Goal: Communication & Community: Answer question/provide support

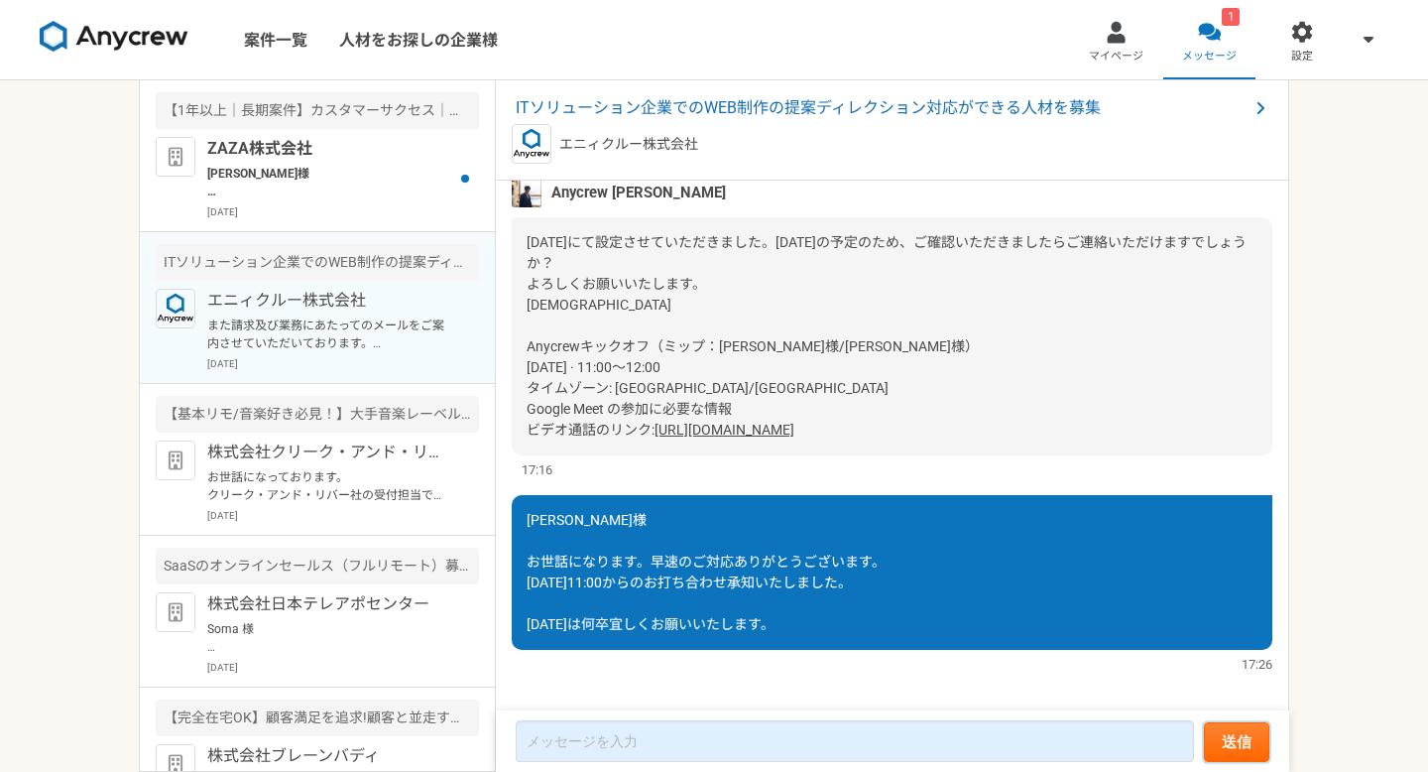
scroll to position [1878, 0]
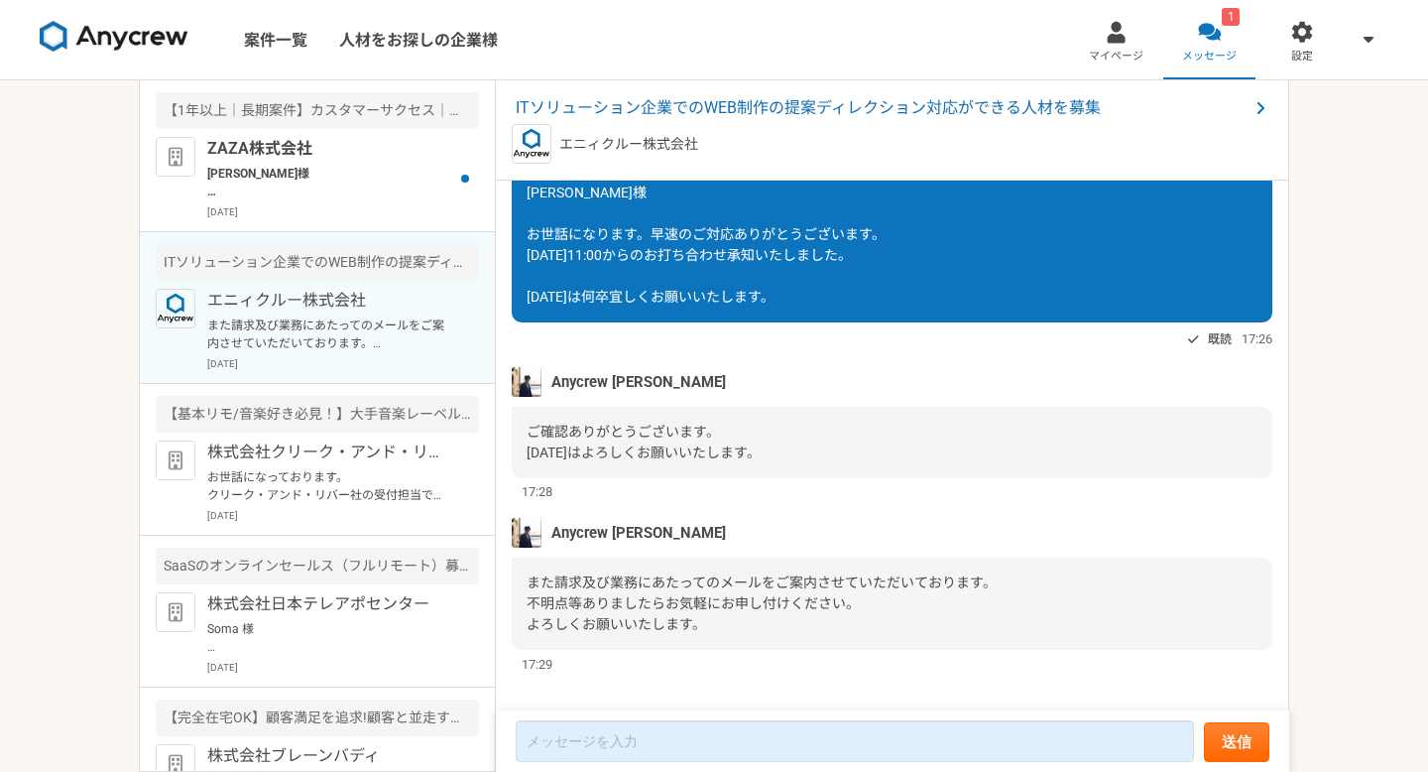
click at [670, 579] on span "また請求及び業務にあたってのメールをご案内させていただいております。 不明点等ありましたらお気軽にお申し付けください。 よろしくお願いいたします。" at bounding box center [762, 603] width 470 height 58
click at [670, 574] on span "また請求及び業務にあたってのメールをご案内させていただいております。 不明点等ありましたらお気軽にお申し付けください。 よろしくお願いいたします。" at bounding box center [762, 603] width 470 height 58
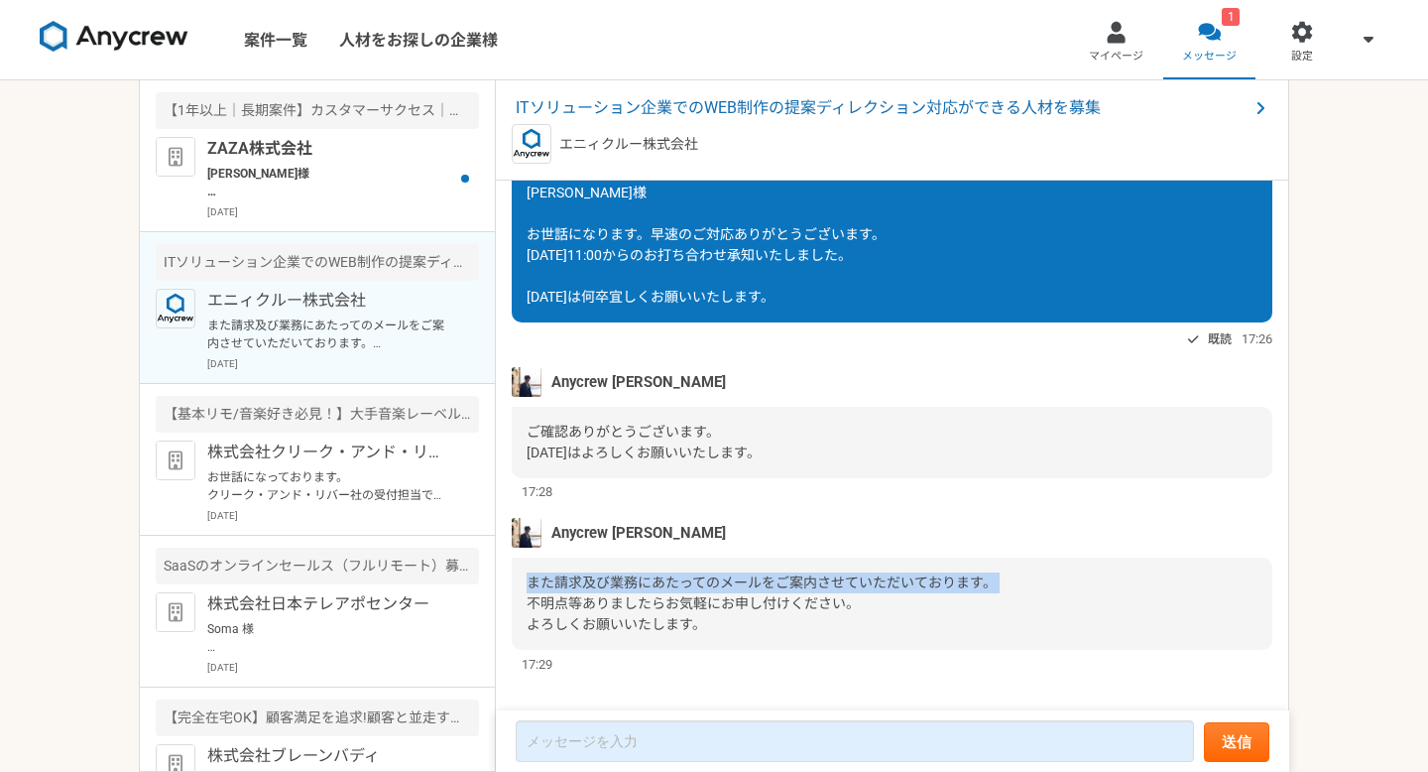
click at [670, 574] on span "また請求及び業務にあたってのメールをご案内させていただいております。 不明点等ありましたらお気軽にお申し付けください。 よろしくお願いいたします。" at bounding box center [762, 603] width 470 height 58
click at [673, 622] on div "また請求及び業務にあたってのメールをご案内させていただいております。 不明点等ありましたらお気軽にお申し付けください。 よろしくお願いいたします。" at bounding box center [892, 603] width 761 height 92
click at [337, 185] on p "[PERSON_NAME]様 ご連絡いただきありがとうございます。 お時間変更をしていただいたとのこと、承知いたしました。 古い日程はキャンセルとさせていただ…" at bounding box center [329, 183] width 245 height 36
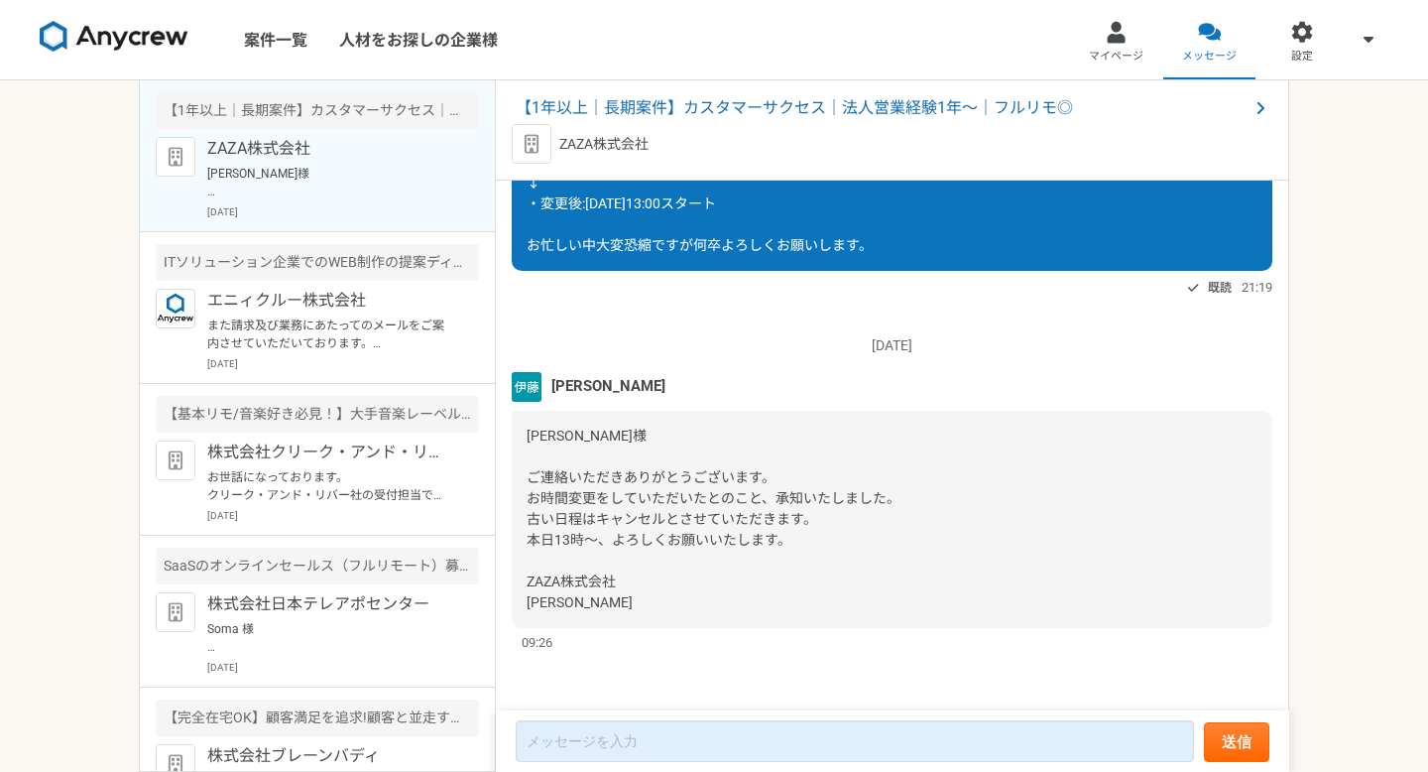
scroll to position [2999, 0]
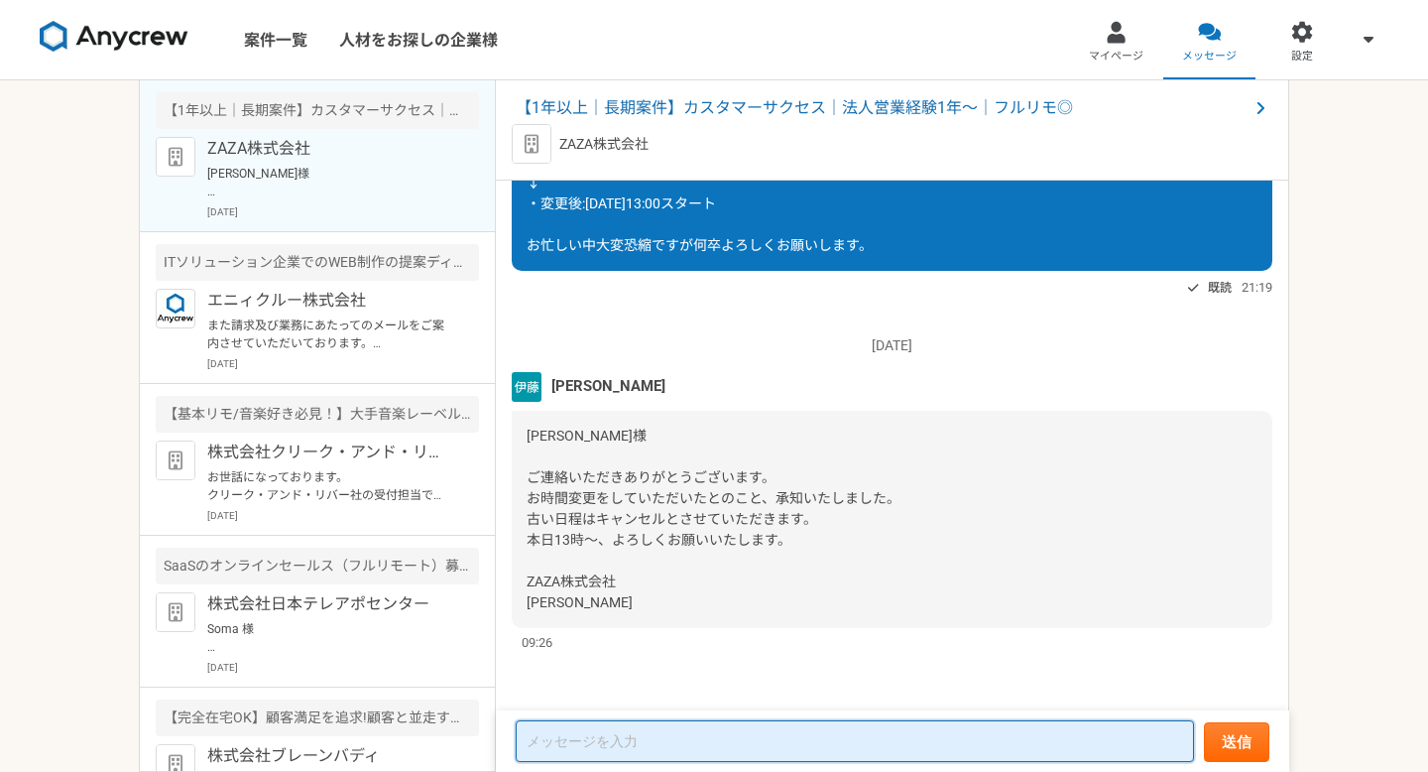
click at [648, 754] on textarea at bounding box center [855, 741] width 678 height 42
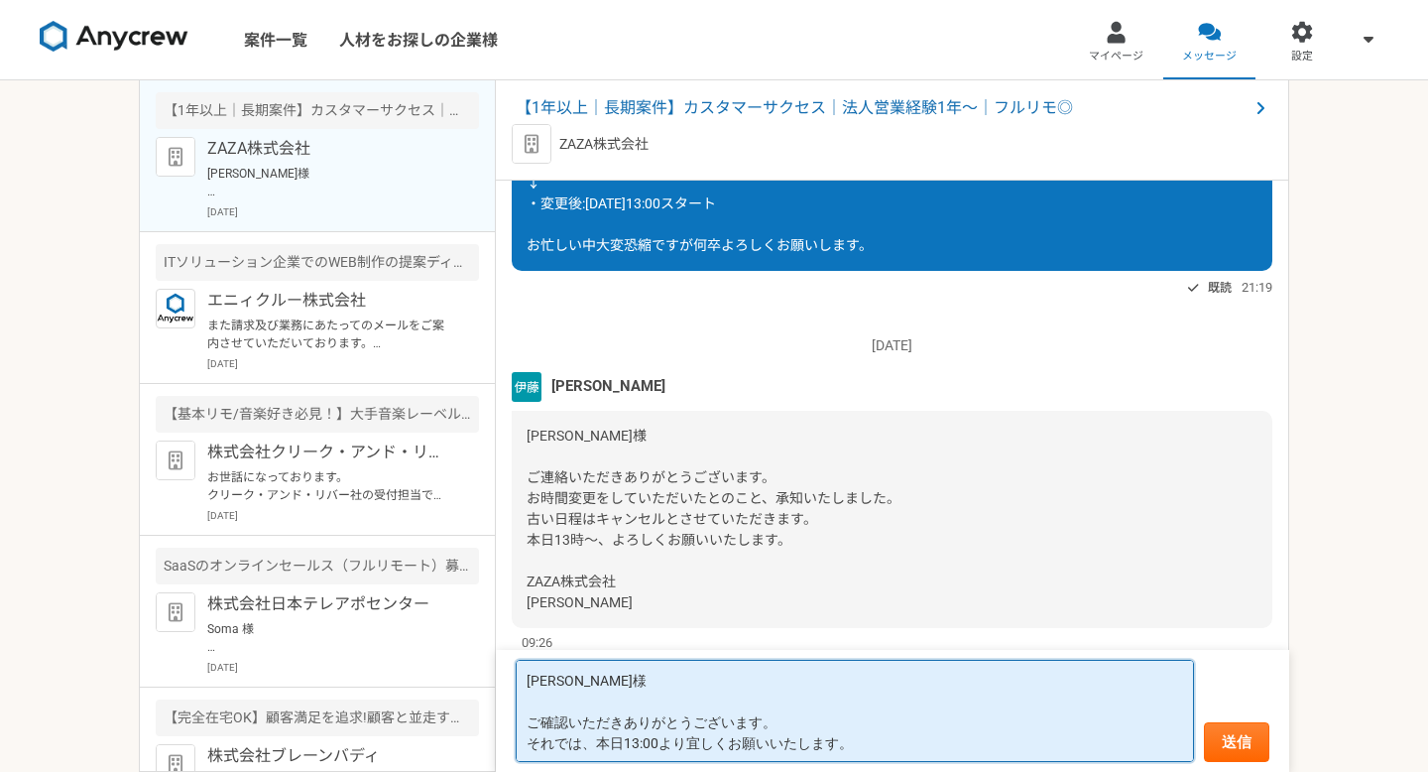
click at [779, 723] on textarea "[PERSON_NAME]様 ご確認いただきありがとうございます。 それでは、本日13:00より宜しくお願いいたします。" at bounding box center [855, 711] width 678 height 102
type textarea "[PERSON_NAME]様 ご確認とご対応いただきありがとうございます。 それでは、本日13:00より宜しくお願いいたします。"
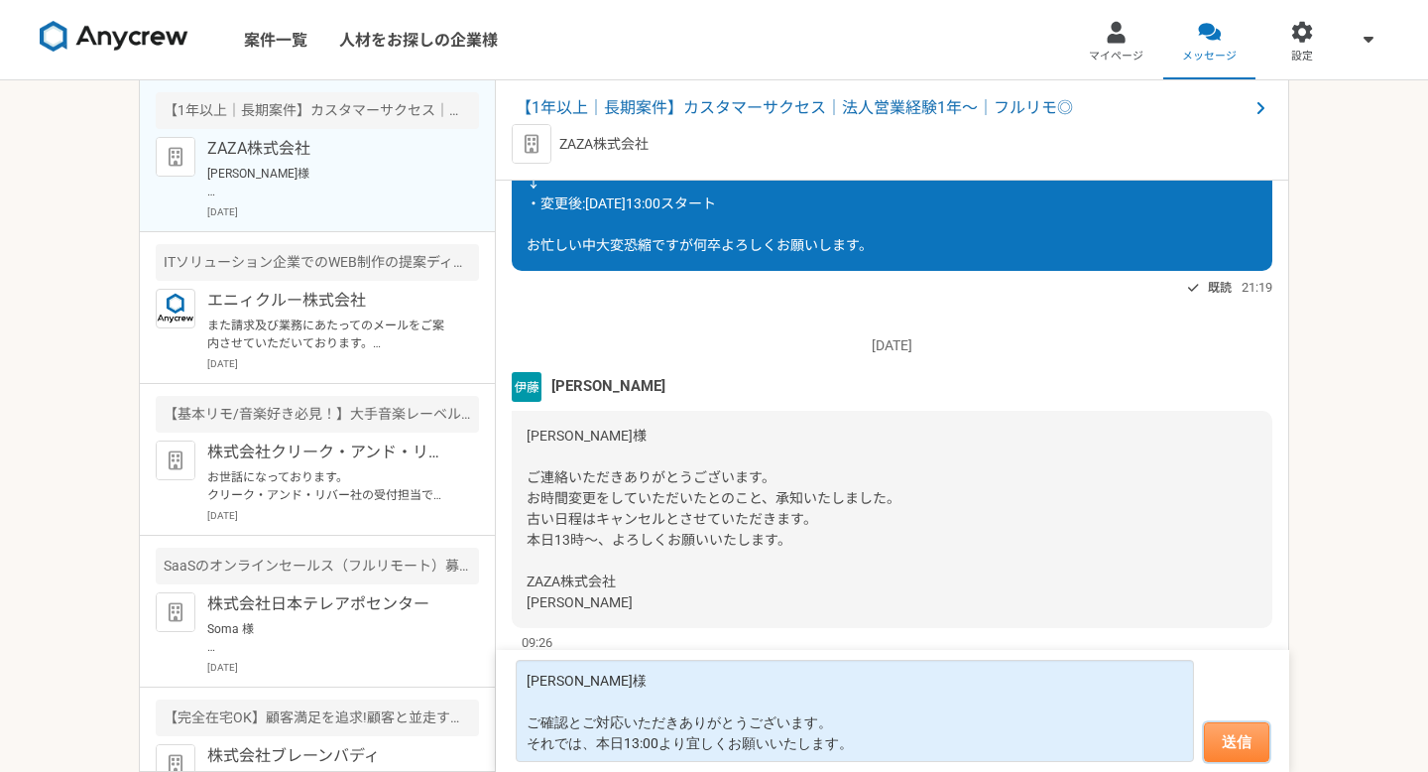
click at [1244, 736] on button "送信" at bounding box center [1236, 742] width 65 height 40
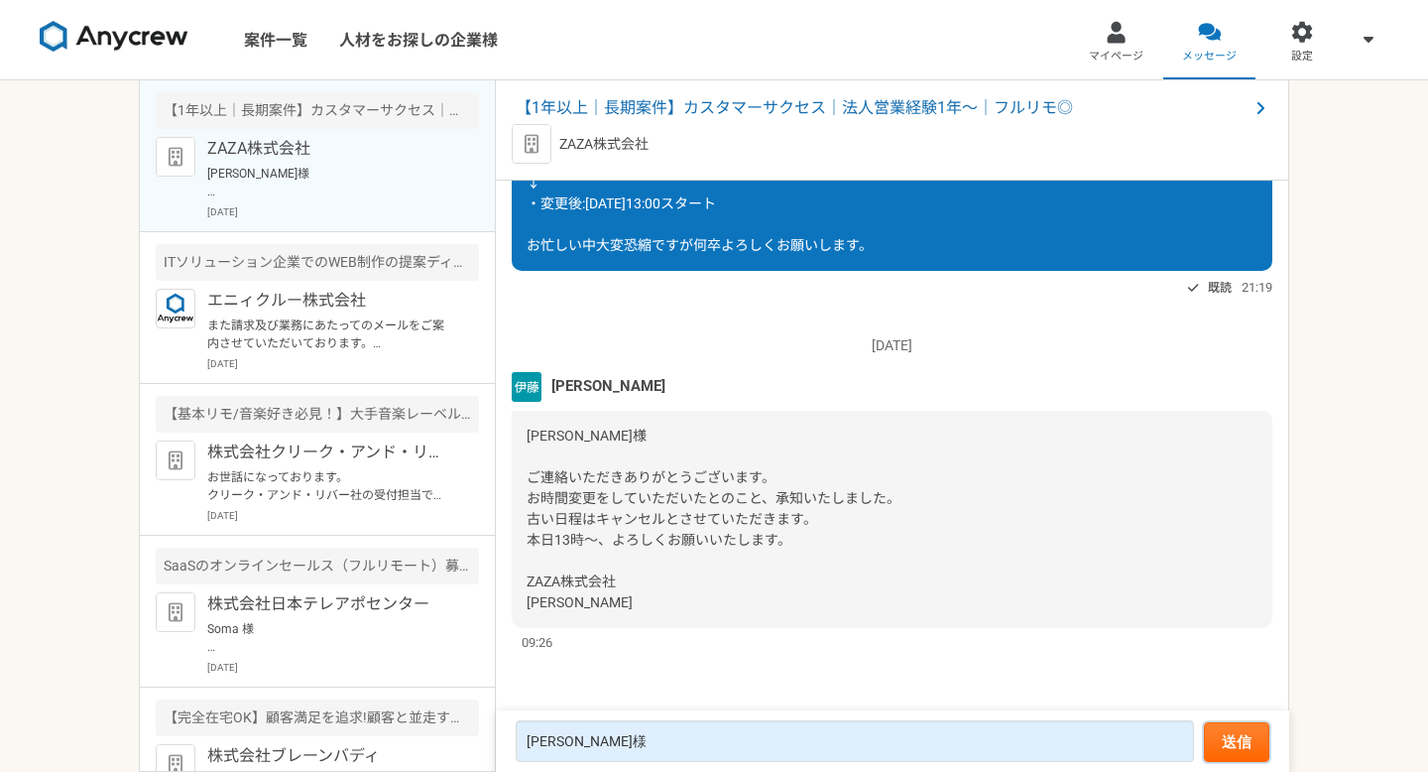
scroll to position [3151, 0]
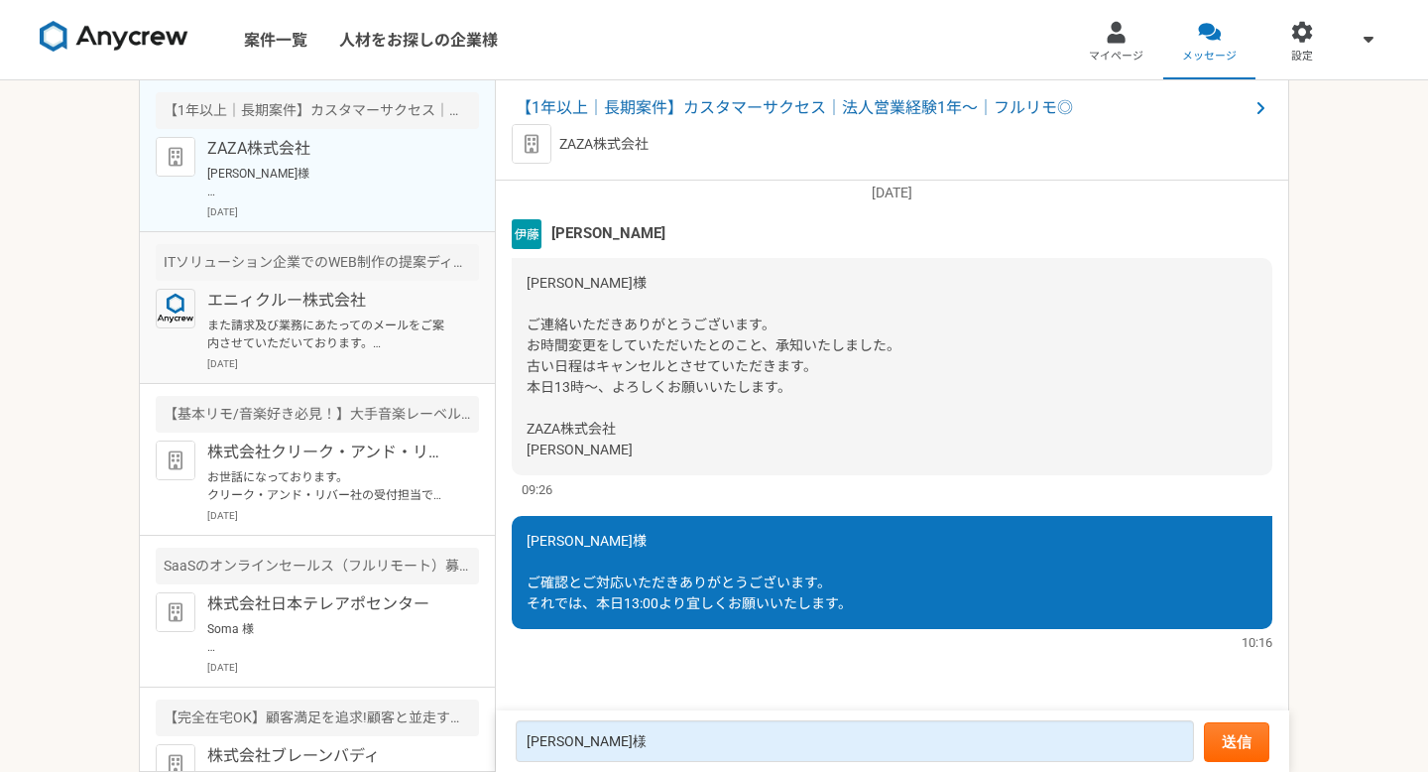
click at [361, 356] on p "[DATE]" at bounding box center [343, 363] width 272 height 15
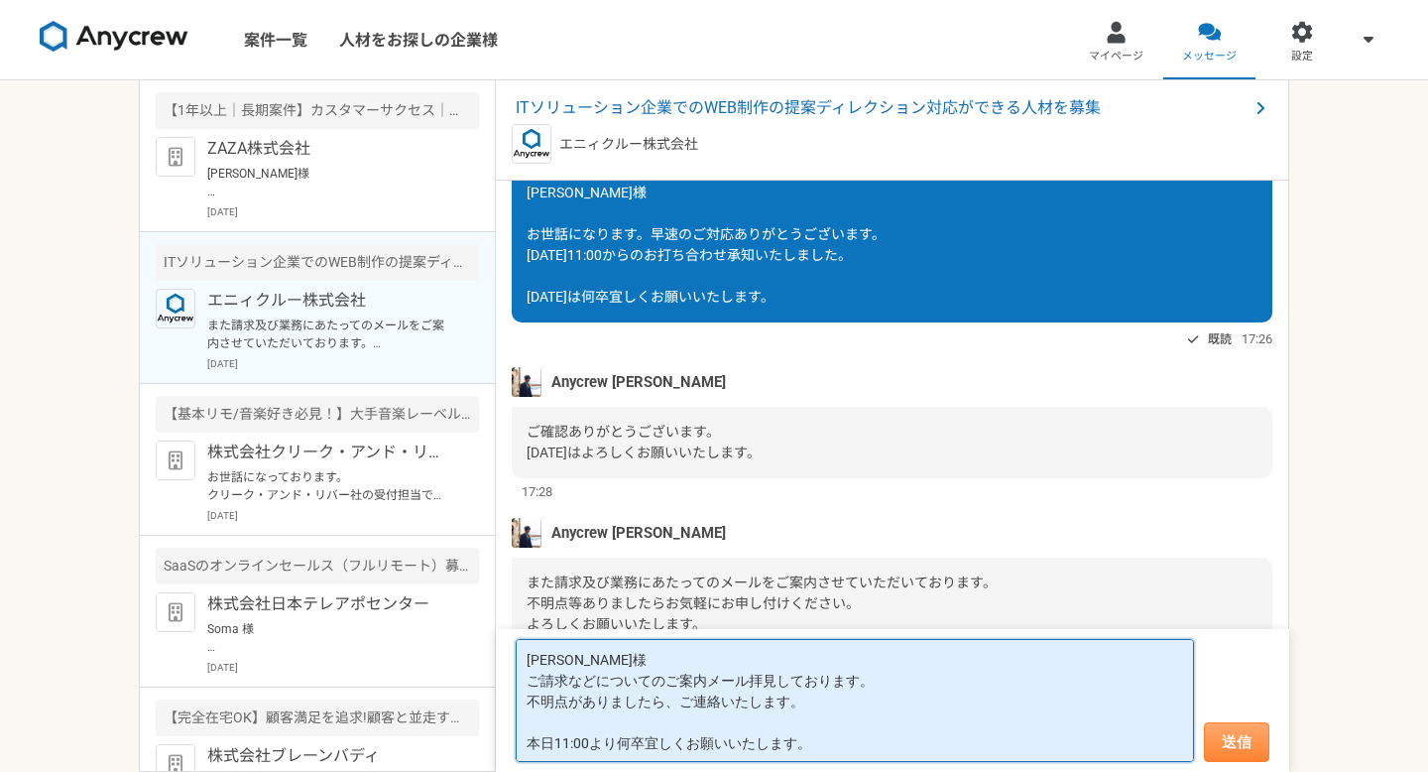
type textarea "[PERSON_NAME]様 ご請求などについてのご案内メール拝見しております。 不明点がありましたら、ご連絡いたします。 本日11:00より何卒宜しくお願い…"
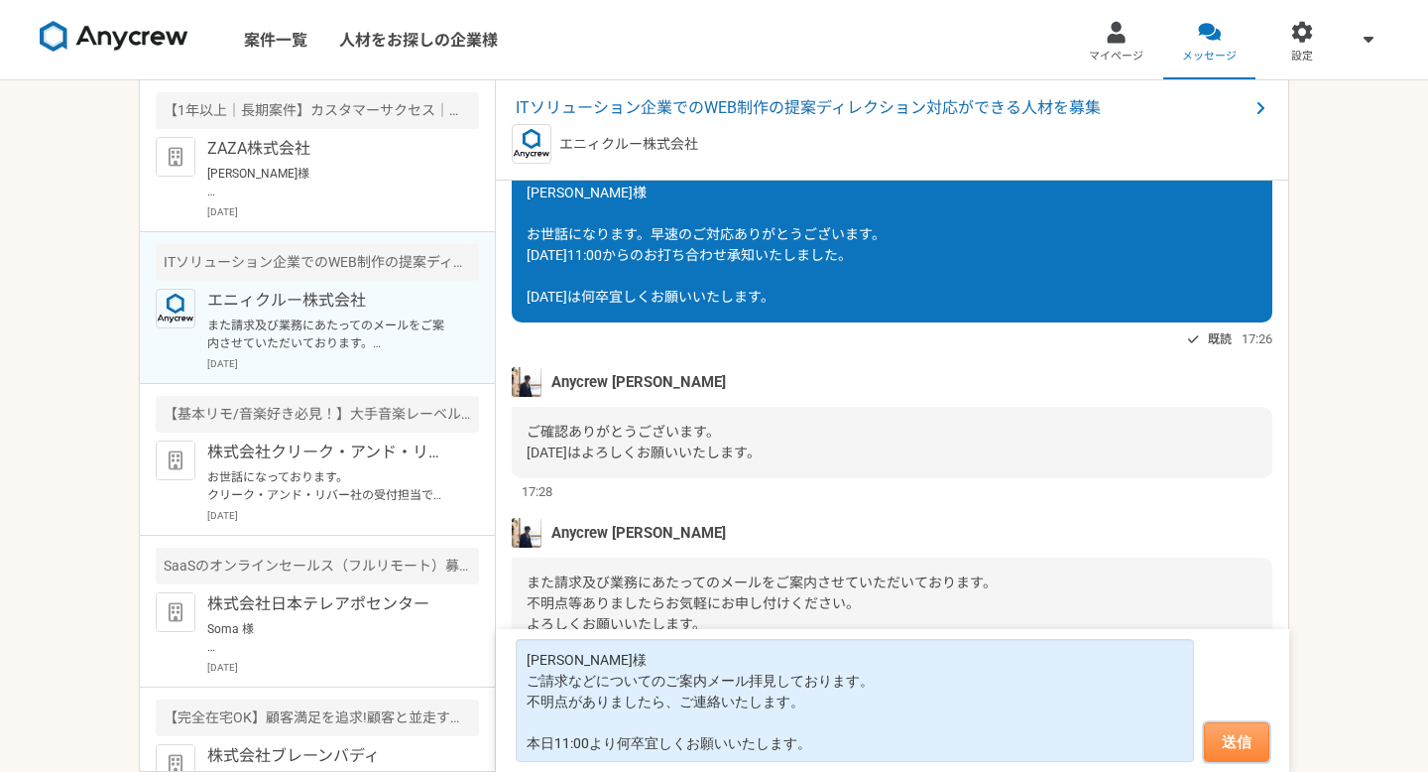
click at [1245, 742] on button "送信" at bounding box center [1236, 742] width 65 height 40
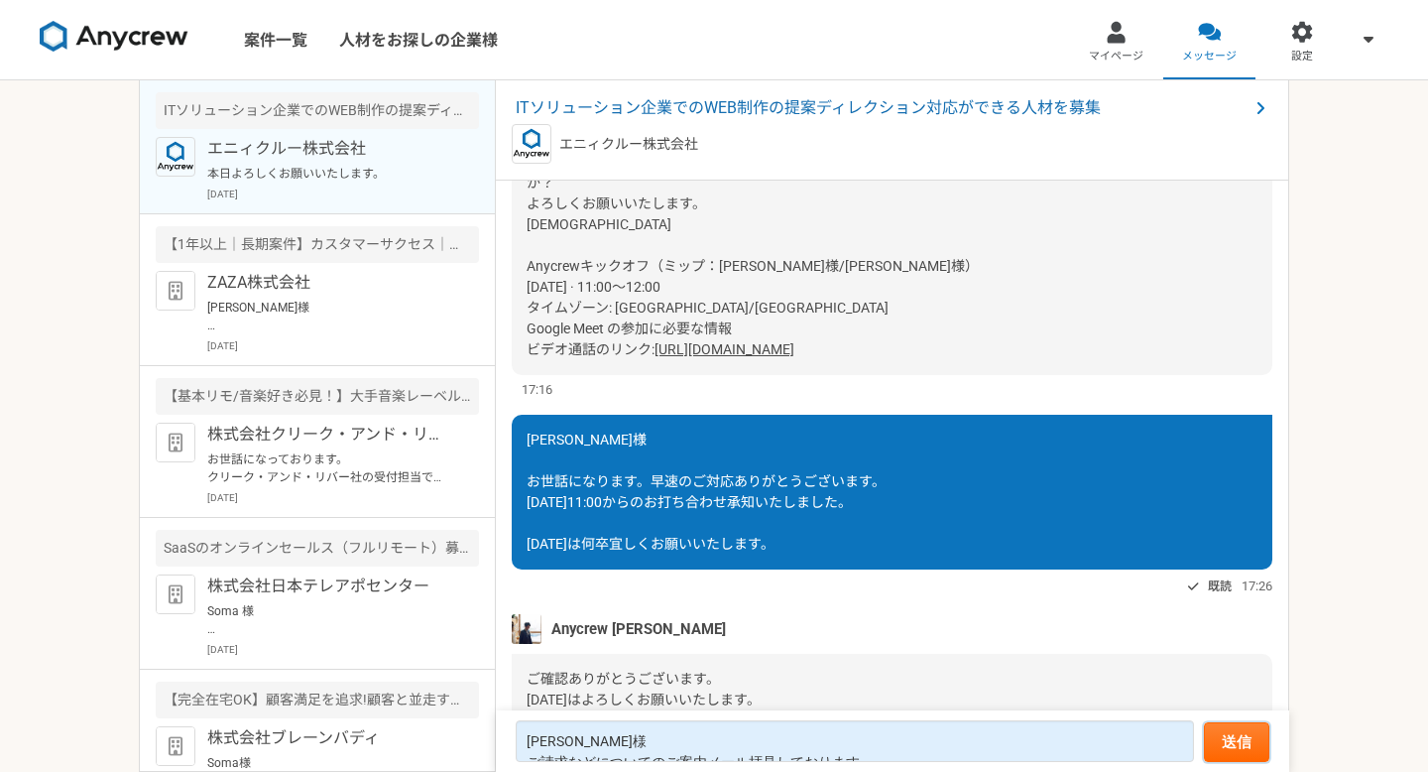
scroll to position [1129, 0]
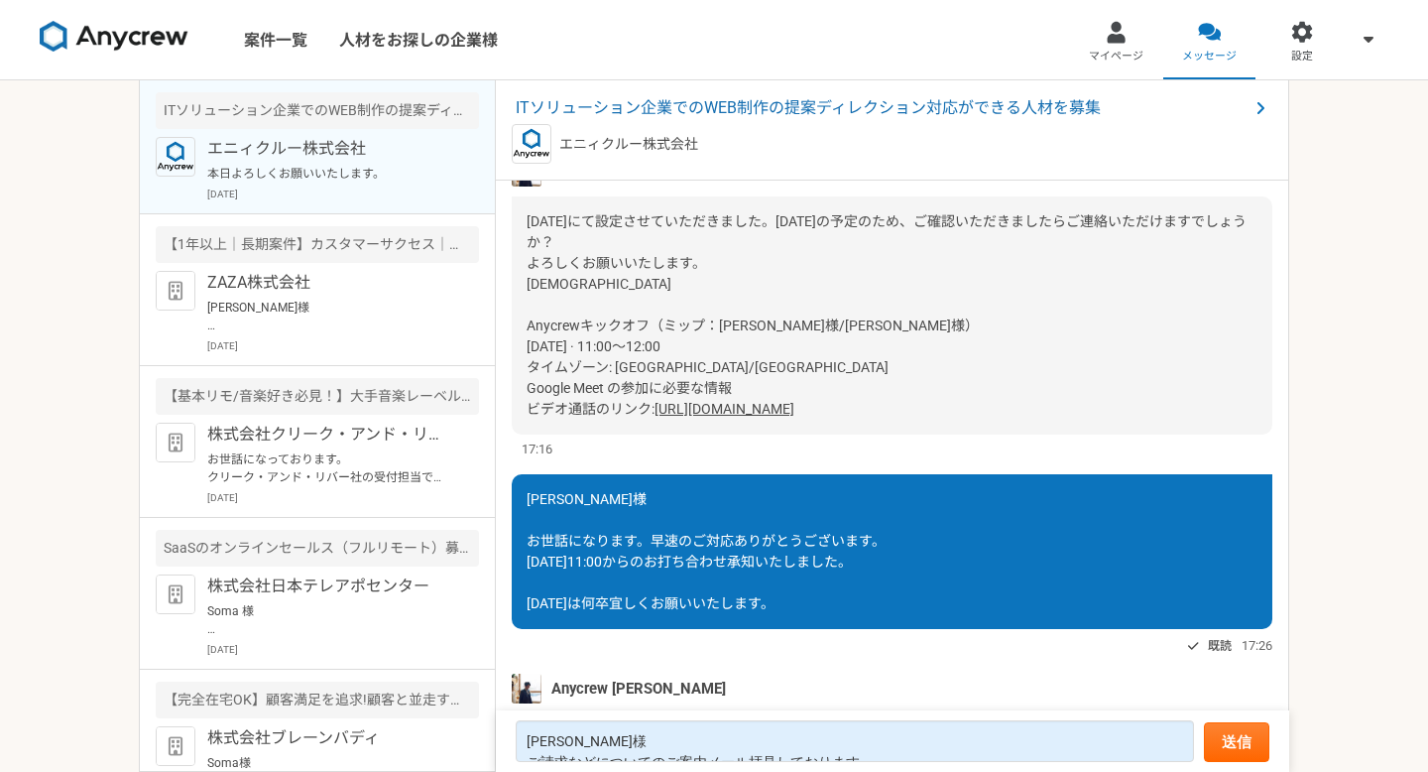
drag, startPoint x: 529, startPoint y: 307, endPoint x: 933, endPoint y: 390, distance: 413.0
click at [933, 390] on div "[DATE]にて設定させていただきました。[DATE]の予定のため、ご確認いただきましたらご連絡いただけますでしょうか？ よろしくお願いいたします。 [DEM…" at bounding box center [892, 315] width 761 height 238
copy div "Anycrewキックオフ（ミップ：[PERSON_NAME]様/[PERSON_NAME]様） [DATE] · 11:00～12:00 タイムゾーン: [G…"
